Goal: Information Seeking & Learning: Learn about a topic

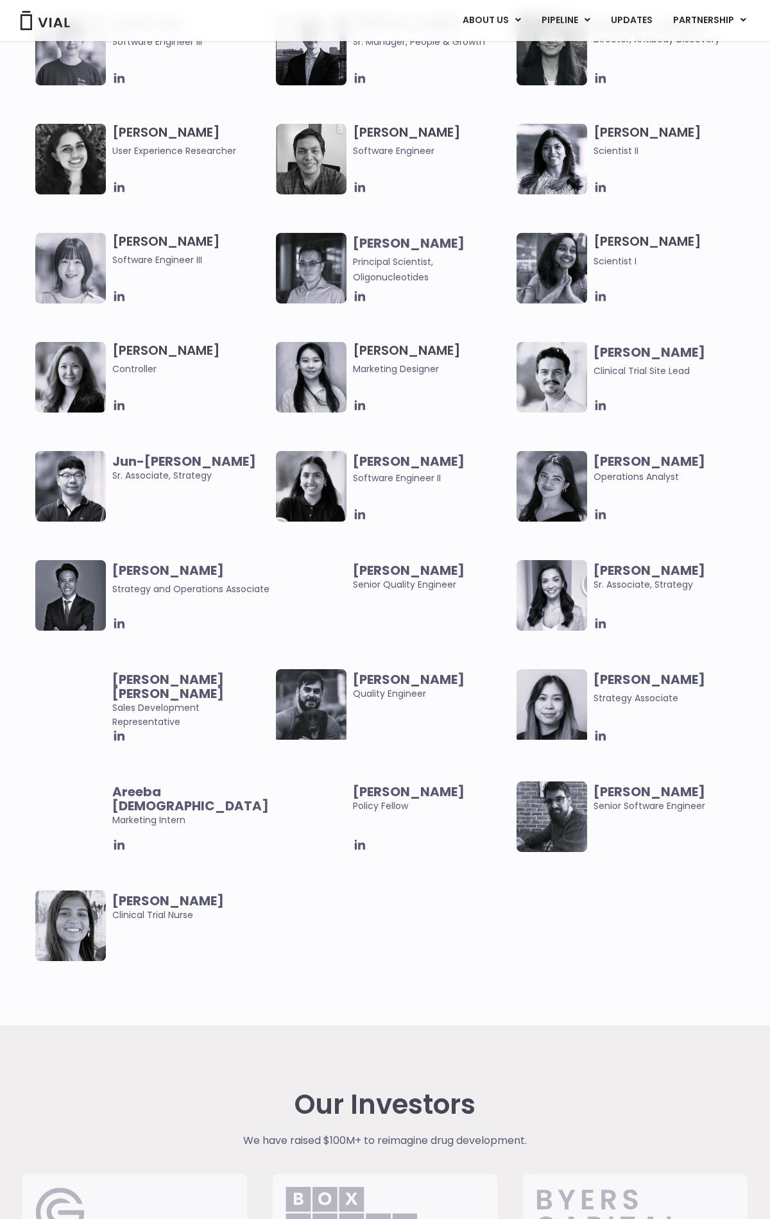
scroll to position [2492, 0]
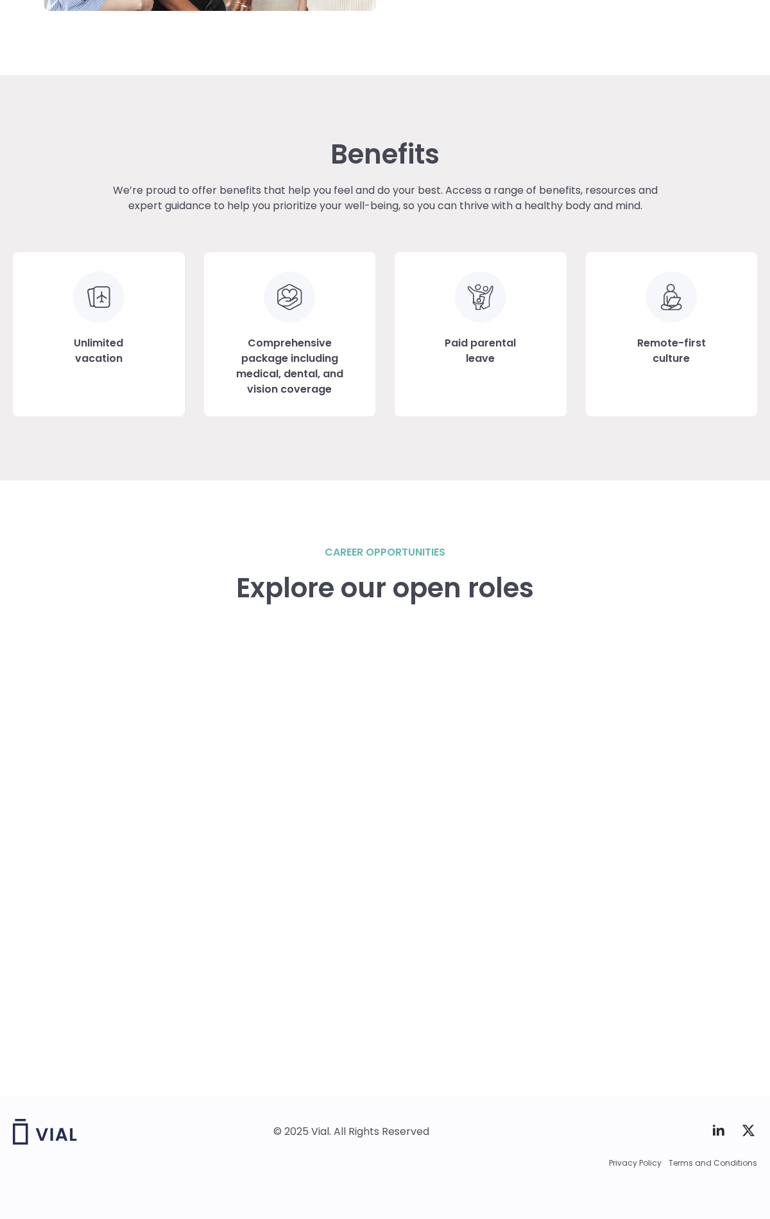
scroll to position [1311, 0]
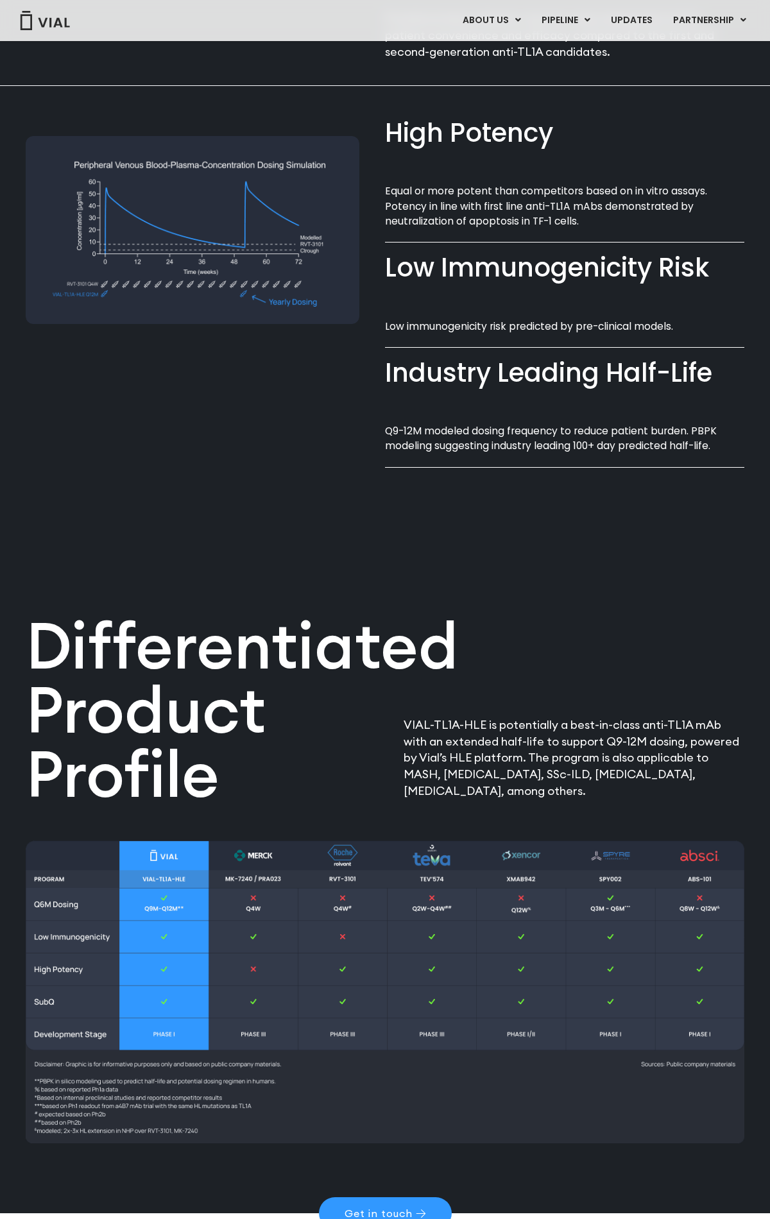
scroll to position [840, 0]
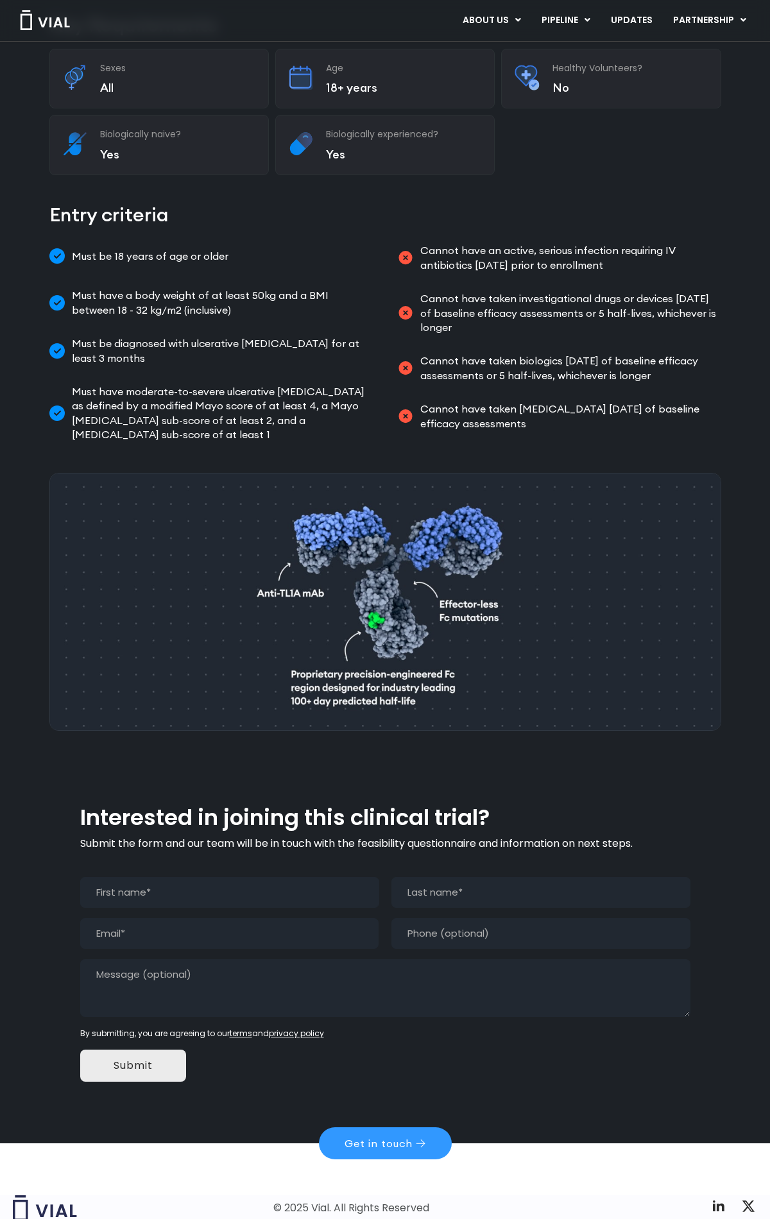
scroll to position [379, 0]
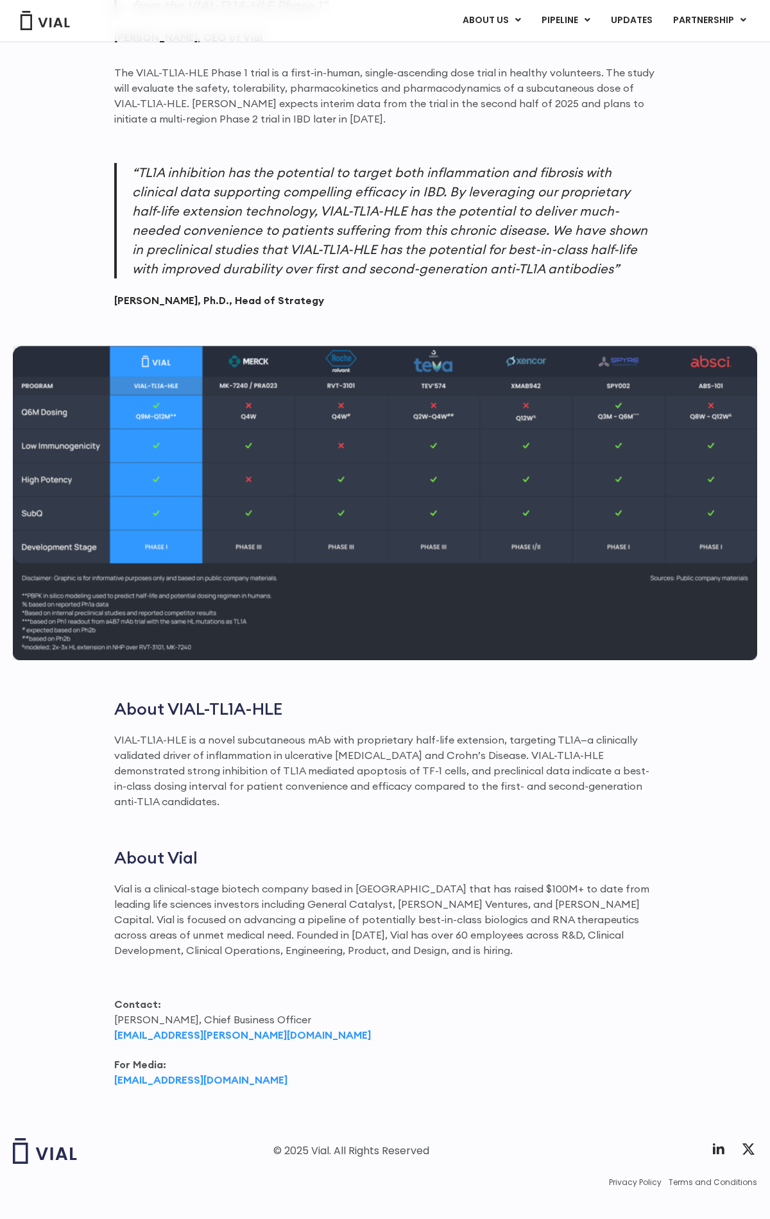
scroll to position [1218, 0]
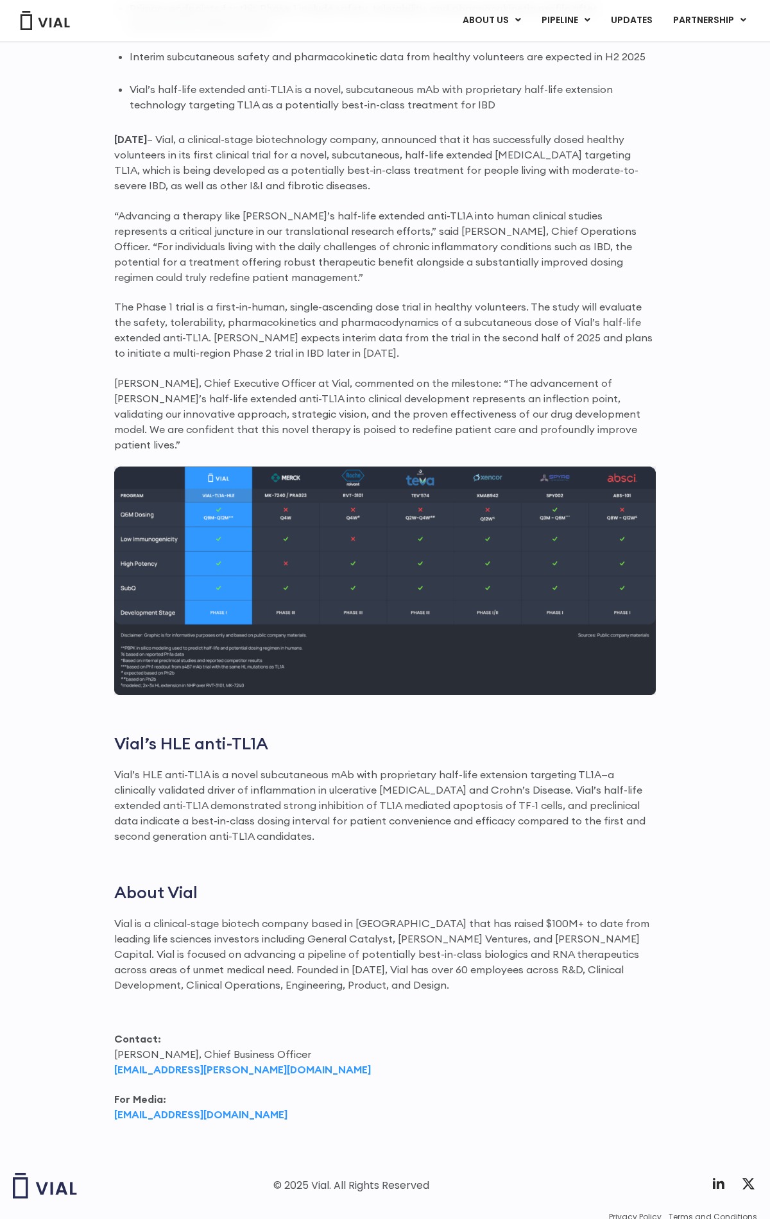
scroll to position [955, 0]
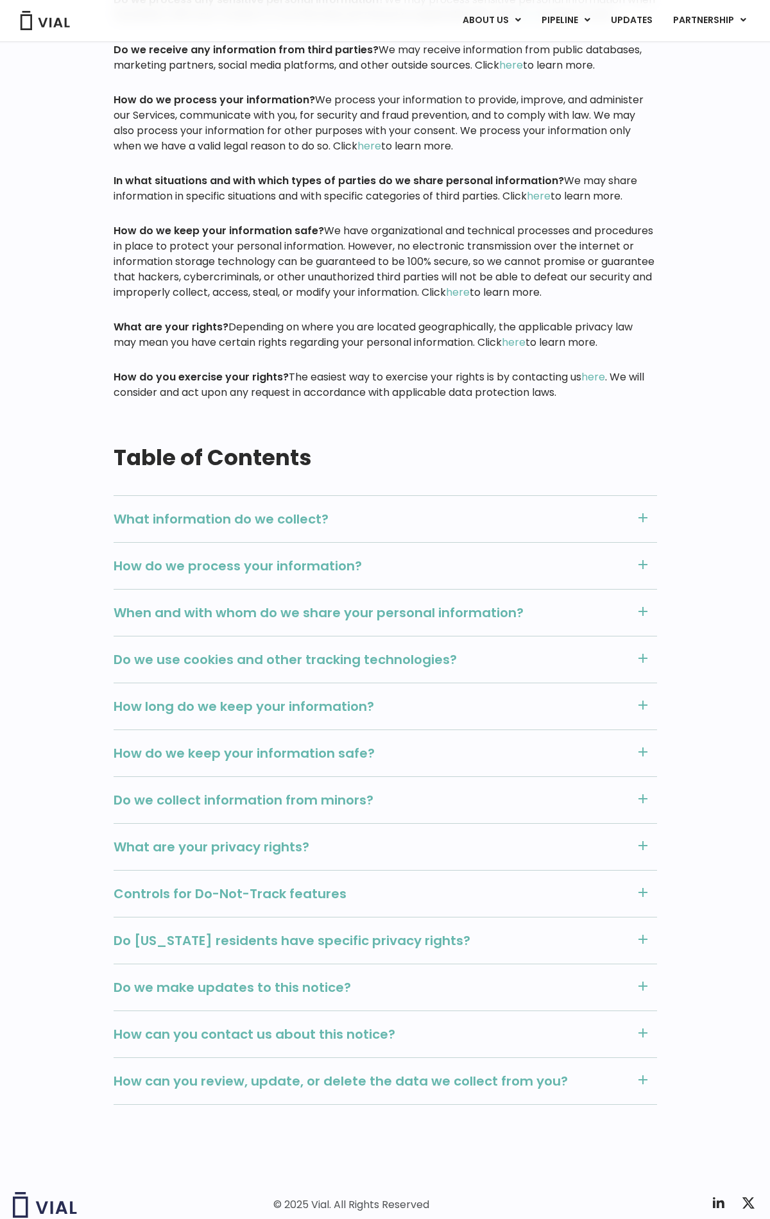
scroll to position [809, 0]
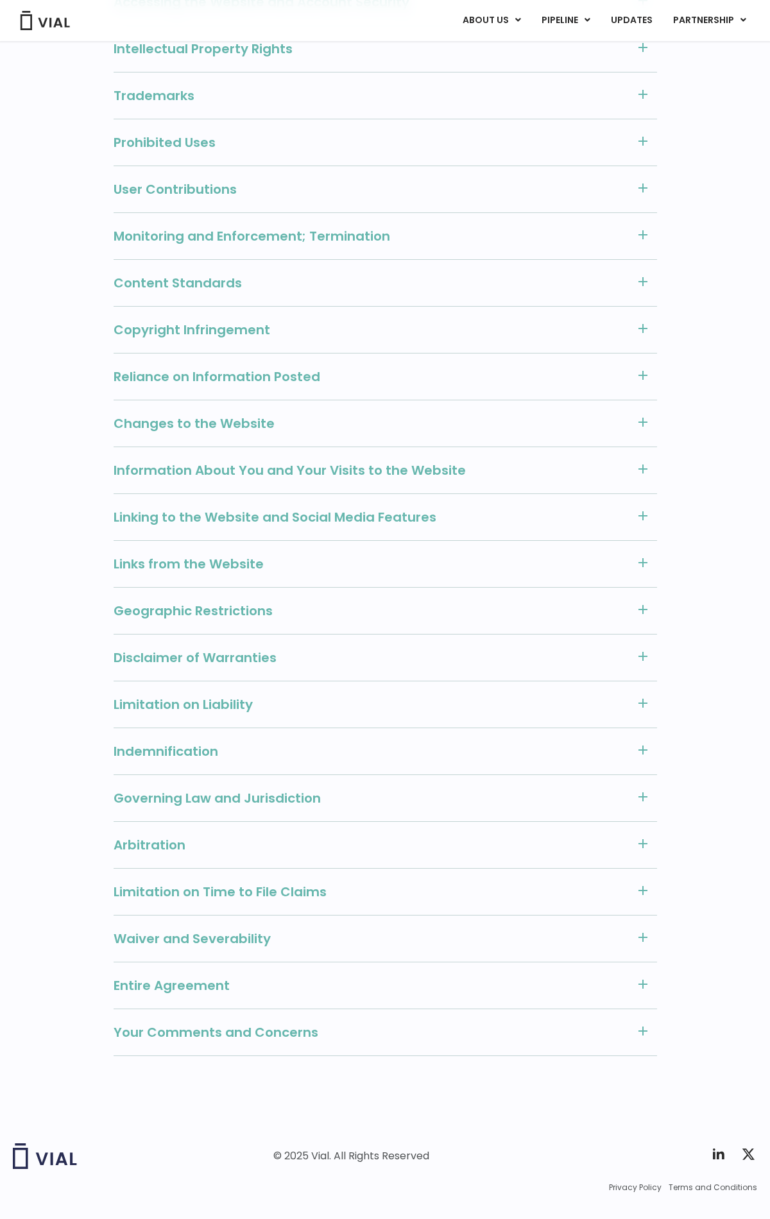
scroll to position [691, 0]
